Goal: Communication & Community: Answer question/provide support

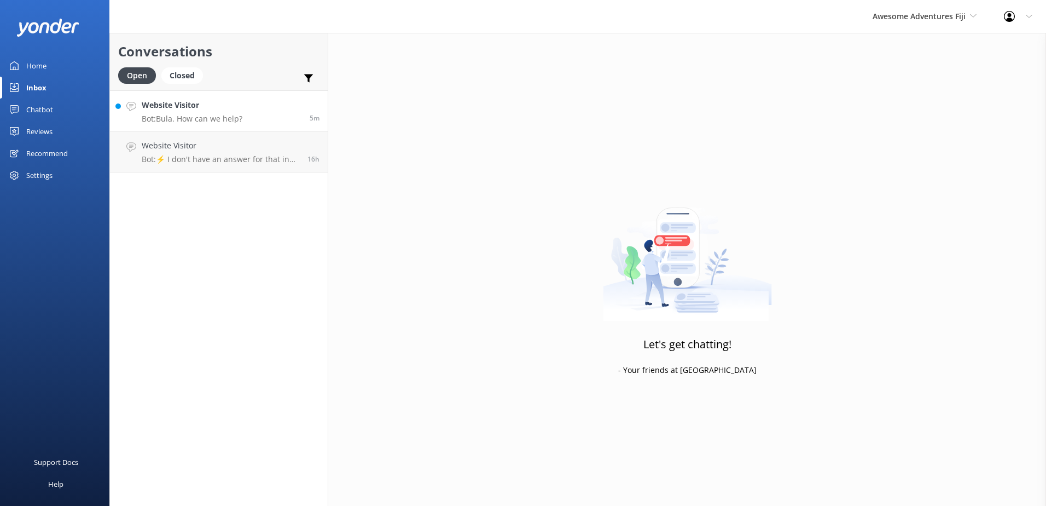
click at [253, 120] on link "Website Visitor Bot: Bula. How can we help? 5m" at bounding box center [219, 110] width 218 height 41
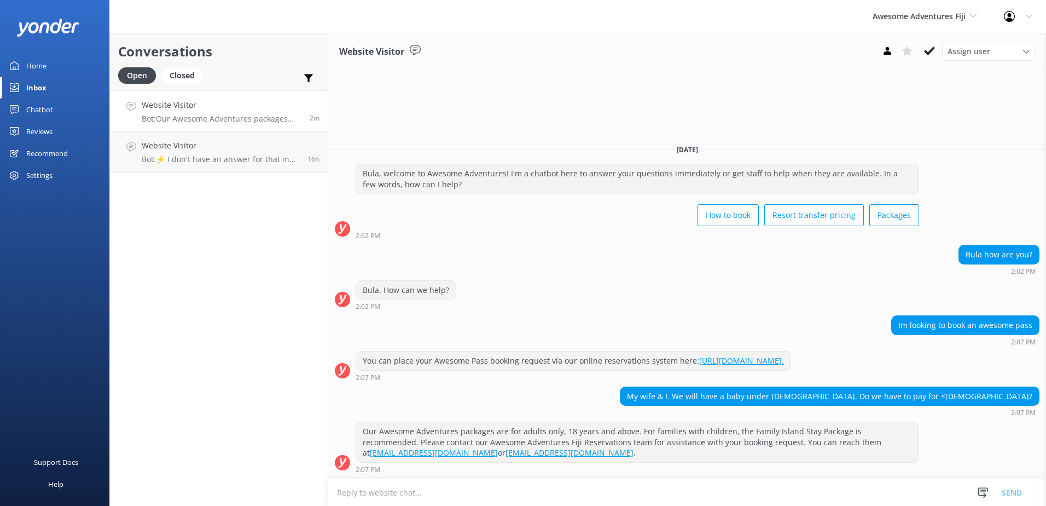
click at [448, 495] on textarea at bounding box center [687, 492] width 718 height 27
type textarea "b"
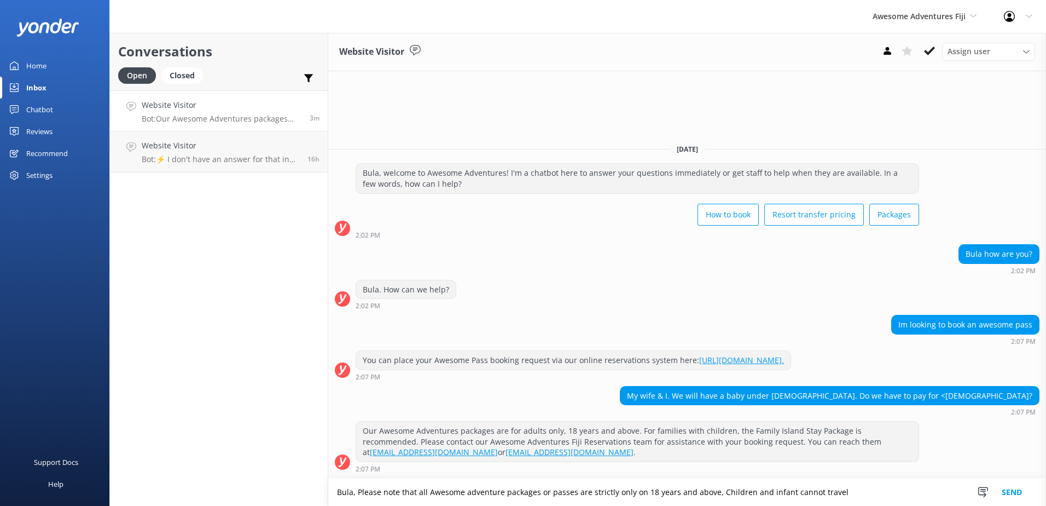
drag, startPoint x: 868, startPoint y: 493, endPoint x: 263, endPoint y: 423, distance: 609.7
click at [263, 423] on div "Conversations Open Closed Important Assigned to me Unassigned Website Visitor B…" at bounding box center [577, 269] width 937 height 473
click at [863, 494] on textarea "Bula, Please note that all Awesome adventure packages or passes are strictly on…" at bounding box center [687, 491] width 718 height 27
paste textarea "! Please note that all Awesome Adventures packages and passes are strictly for …"
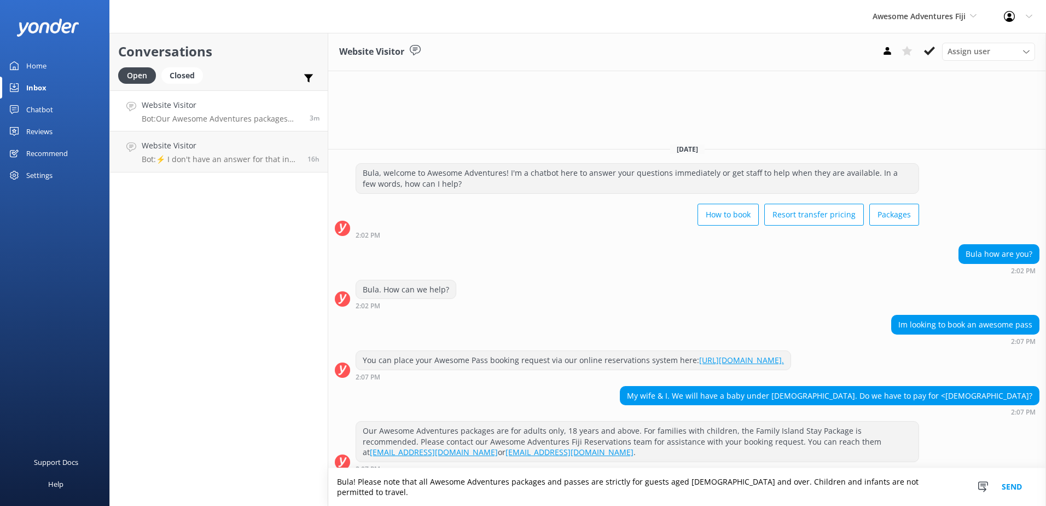
type textarea "Bula! Please note that all Awesome Adventures packages and passes are strictly …"
click at [1004, 490] on button "Send" at bounding box center [1011, 487] width 41 height 38
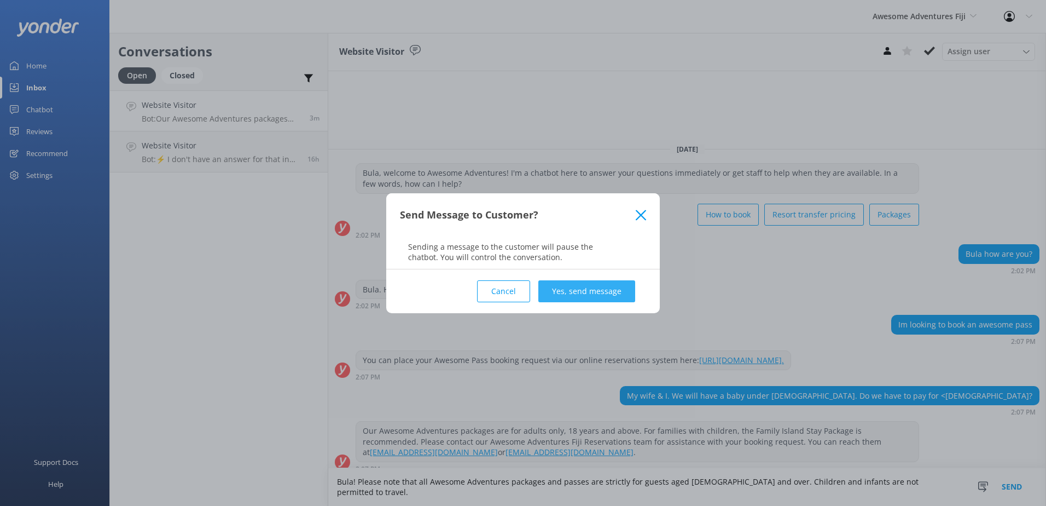
click at [579, 294] on button "Yes, send message" at bounding box center [586, 291] width 97 height 22
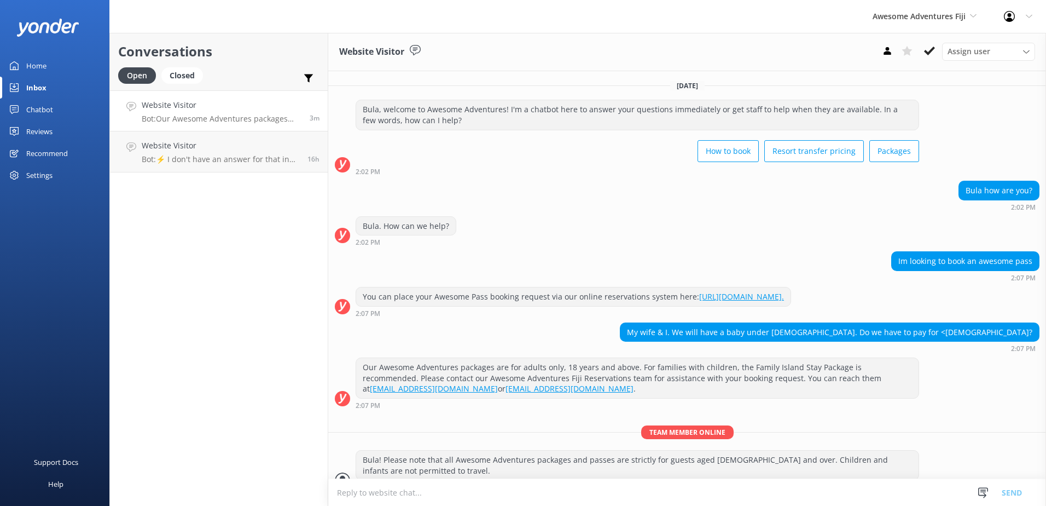
scroll to position [28, 0]
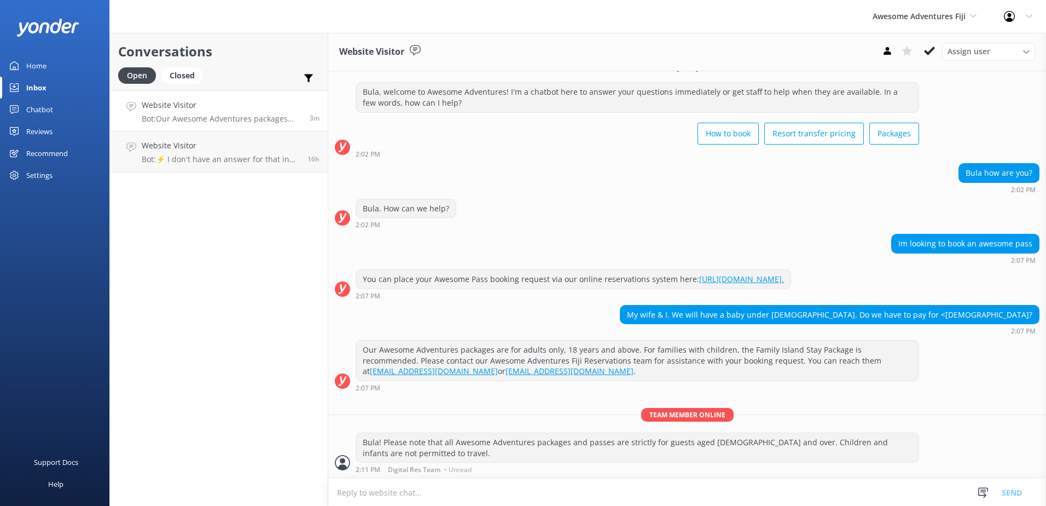
click at [928, 57] on button at bounding box center [930, 51] width 20 height 16
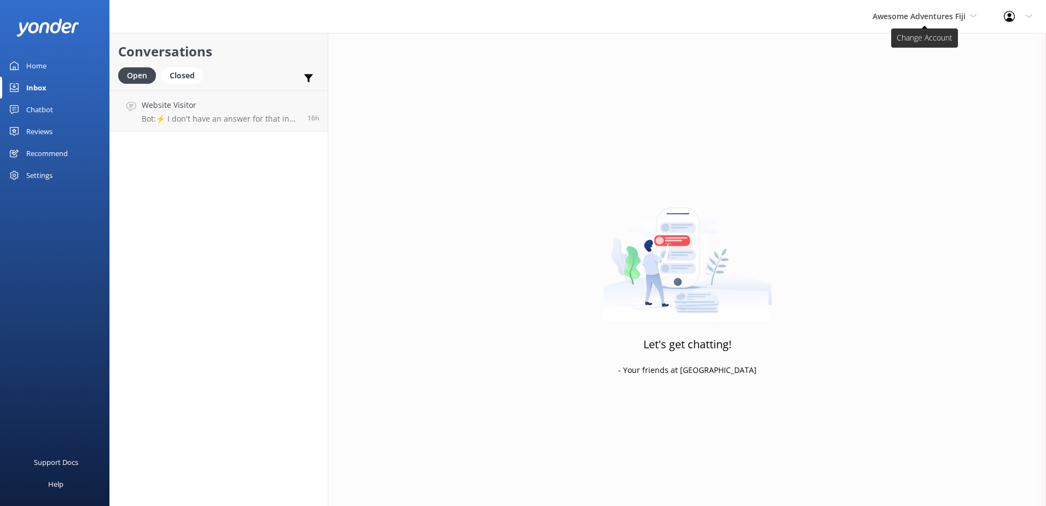
click at [941, 15] on span "Awesome Adventures Fiji" at bounding box center [919, 16] width 93 height 10
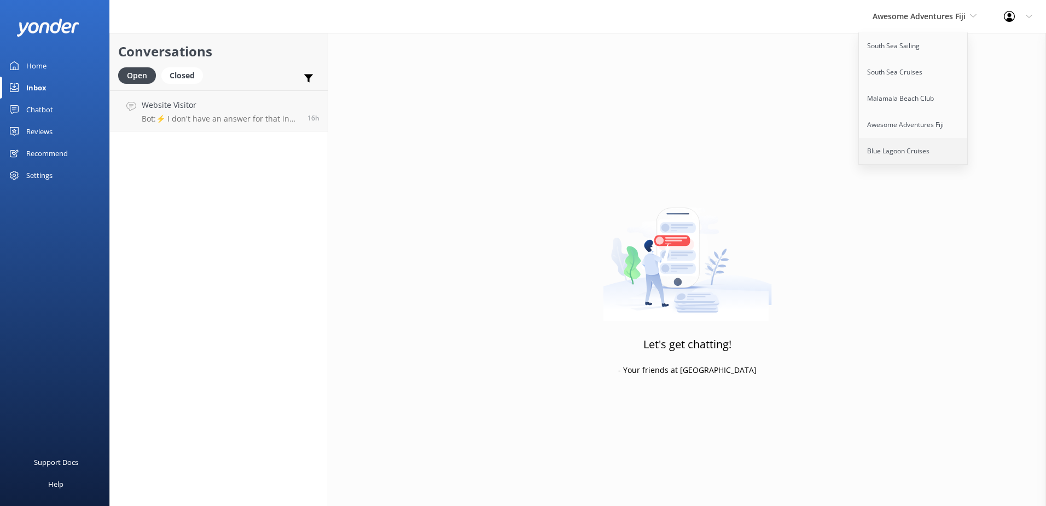
click at [911, 147] on link "Blue Lagoon Cruises" at bounding box center [913, 151] width 109 height 26
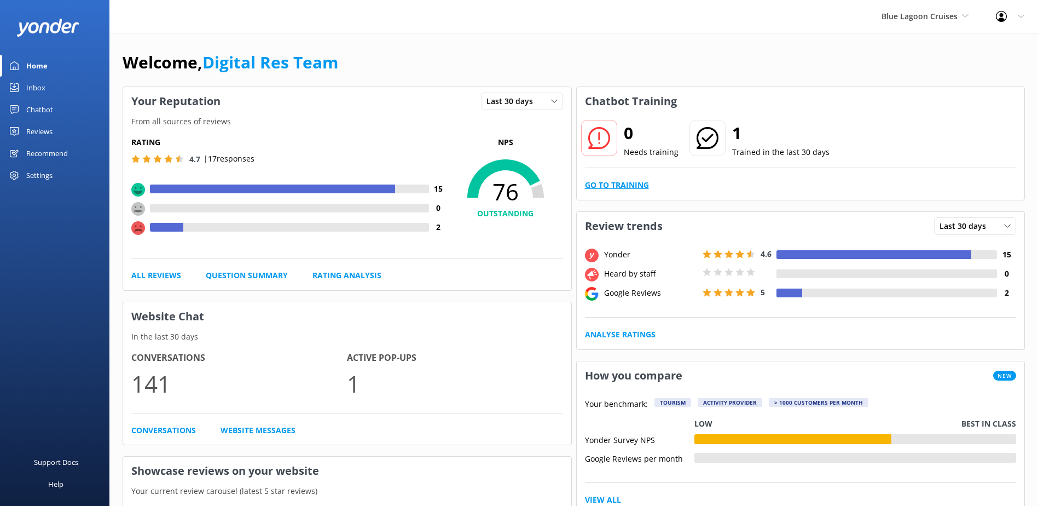
click at [635, 188] on link "Go to Training" at bounding box center [617, 185] width 64 height 12
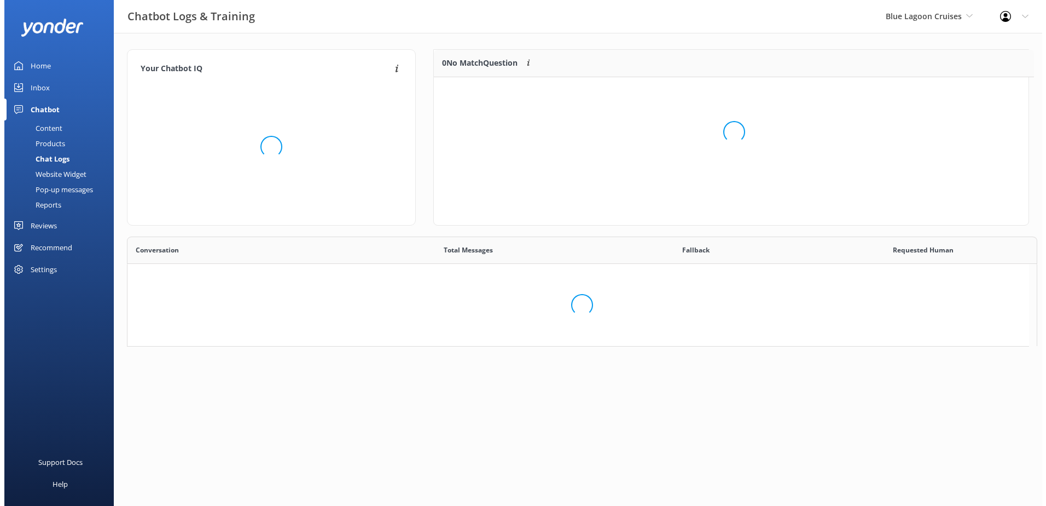
scroll to position [129, 586]
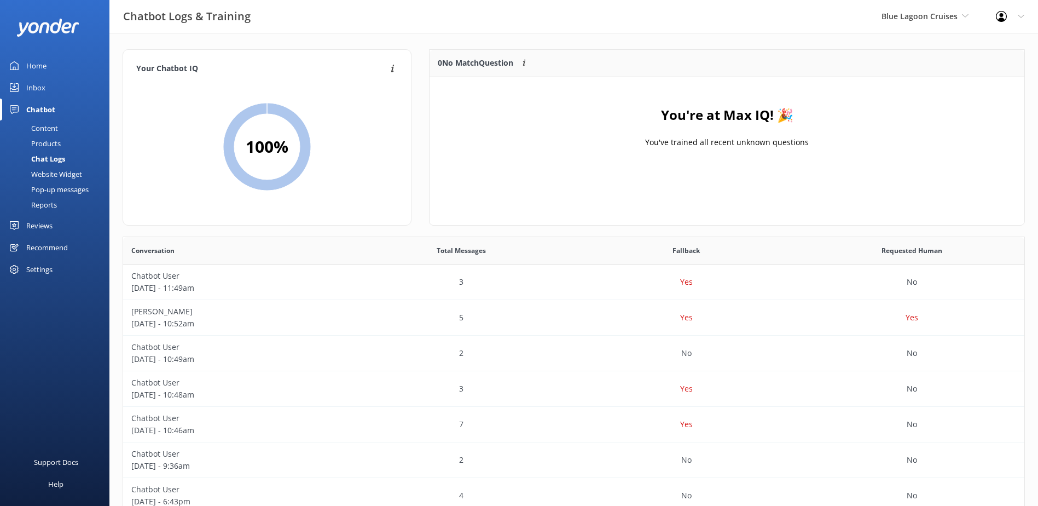
click at [50, 85] on link "Inbox" at bounding box center [54, 88] width 109 height 22
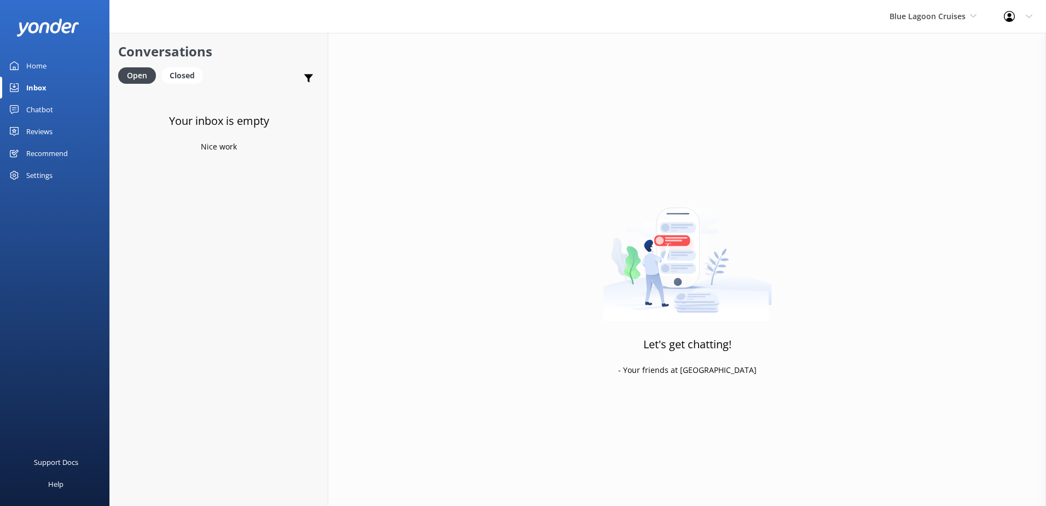
click at [196, 109] on div "Your inbox is empty Nice work" at bounding box center [219, 343] width 218 height 506
click at [42, 107] on div "Chatbot" at bounding box center [39, 109] width 27 height 22
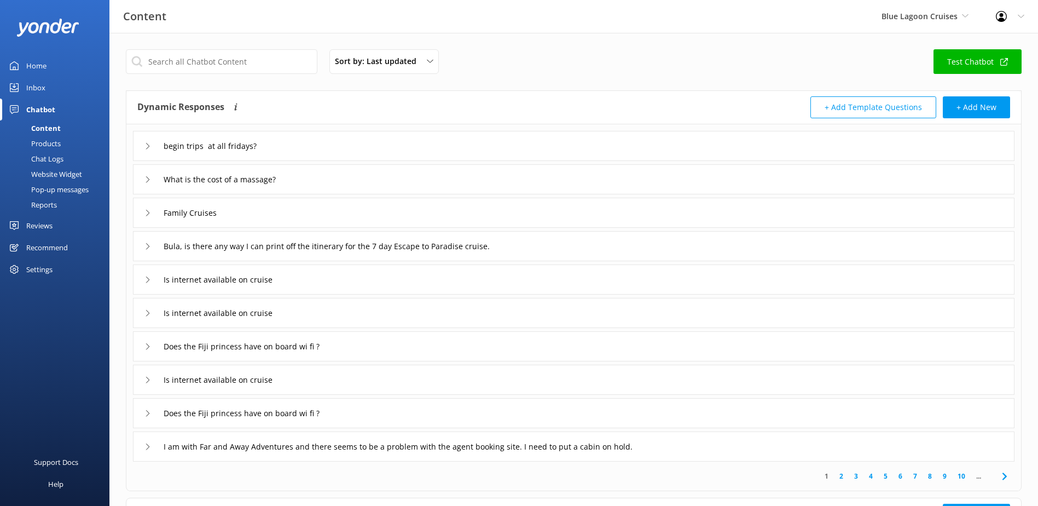
click at [39, 95] on div "Inbox" at bounding box center [35, 88] width 19 height 22
